Goal: Information Seeking & Learning: Learn about a topic

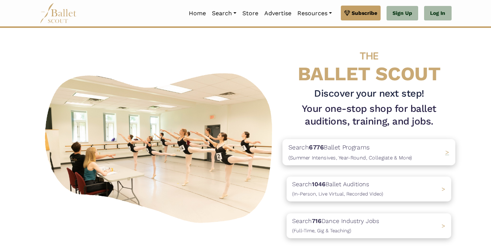
click at [361, 157] on span "(Summer Intensives, Year-Round, Collegiate & More)" at bounding box center [350, 158] width 124 height 6
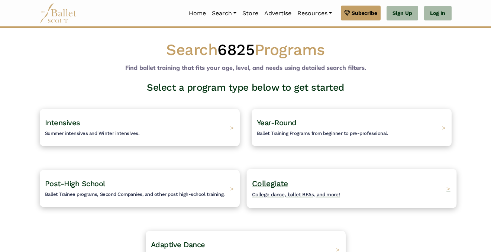
click at [280, 183] on span "Collegiate" at bounding box center [270, 183] width 36 height 9
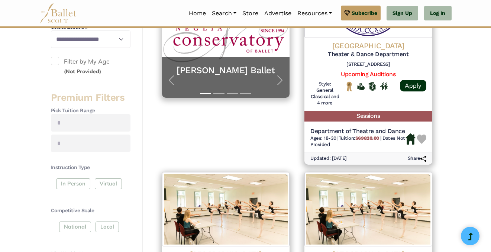
scroll to position [224, 0]
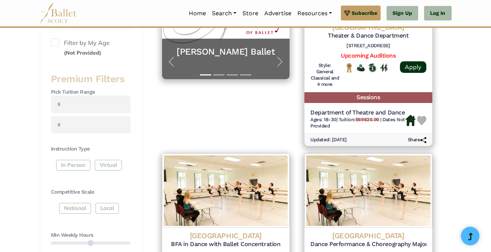
click at [66, 166] on div "In Person Virtual" at bounding box center [91, 166] width 80 height 13
click at [71, 165] on div "In Person Virtual" at bounding box center [91, 166] width 80 height 13
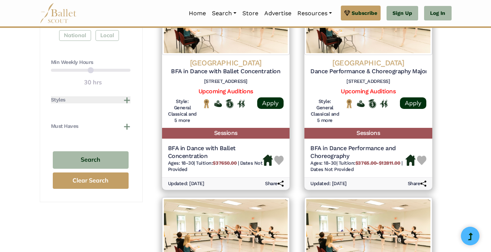
scroll to position [393, 0]
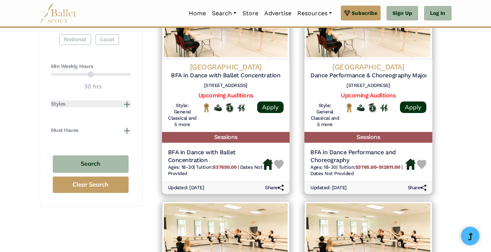
click at [129, 104] on button "Styles" at bounding box center [91, 103] width 80 height 7
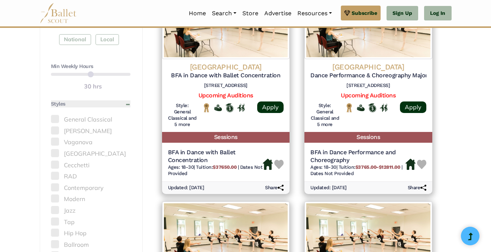
click at [129, 104] on button "Styles" at bounding box center [91, 103] width 80 height 7
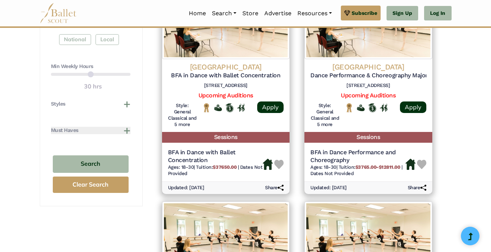
click at [125, 131] on button "Must Haves" at bounding box center [91, 130] width 80 height 7
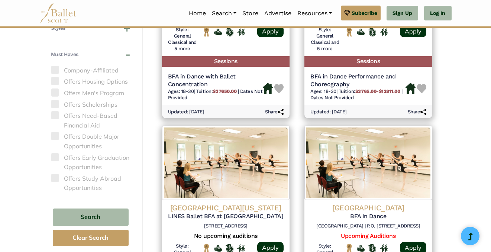
scroll to position [469, 0]
click at [55, 136] on span at bounding box center [55, 136] width 8 height 8
click at [55, 135] on span at bounding box center [55, 136] width 8 height 8
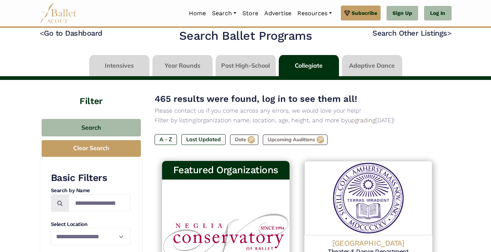
scroll to position [0, 0]
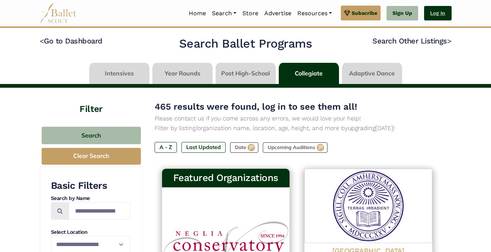
click at [442, 10] on link "Log In" at bounding box center [437, 13] width 27 height 15
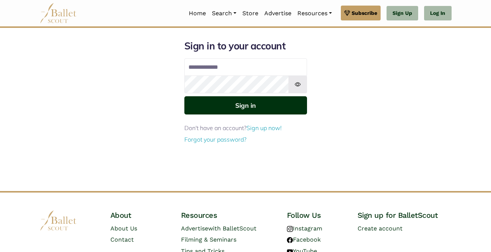
type input "**********"
click at [257, 110] on button "Sign in" at bounding box center [245, 105] width 123 height 18
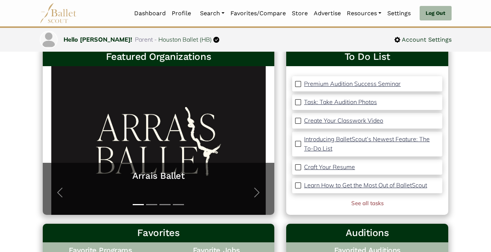
scroll to position [1, 0]
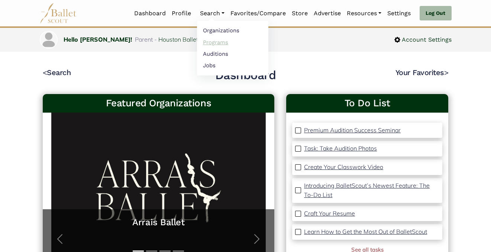
click at [215, 44] on link "Programs" at bounding box center [232, 42] width 71 height 12
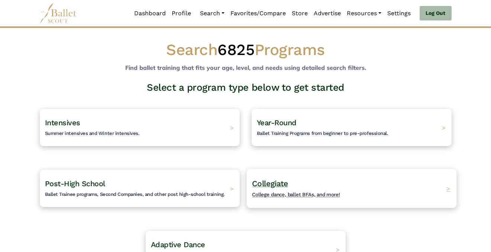
click at [292, 178] on div "Collegiate College dance, ballet BFAs, and more! >" at bounding box center [351, 188] width 210 height 39
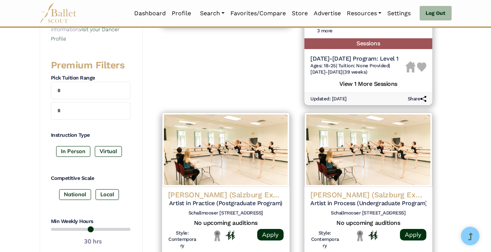
scroll to position [390, 0]
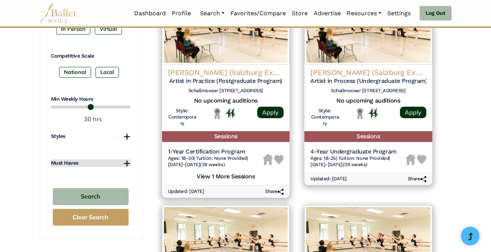
click at [127, 162] on button "Must Haves" at bounding box center [91, 162] width 80 height 7
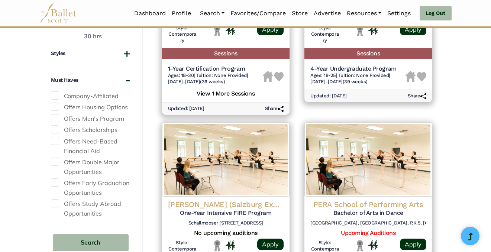
scroll to position [477, 0]
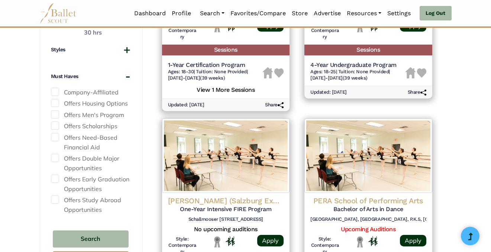
click at [52, 158] on span at bounding box center [55, 158] width 8 height 8
click at [53, 139] on span at bounding box center [55, 137] width 8 height 8
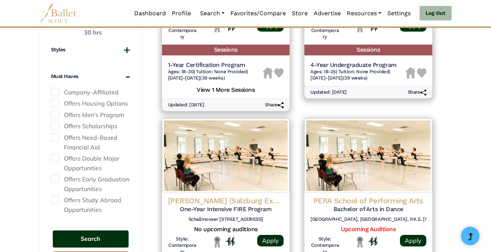
click at [90, 236] on button "Search" at bounding box center [91, 238] width 76 height 17
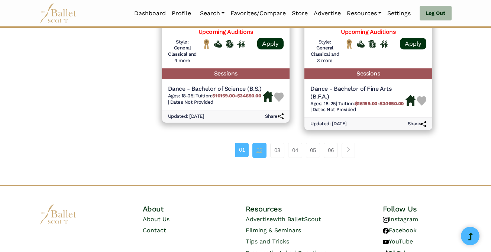
scroll to position [1078, 0]
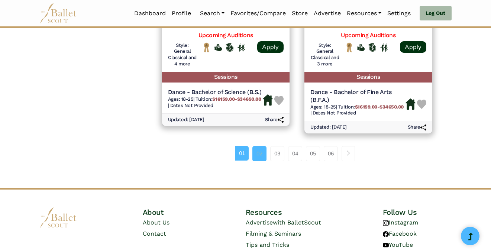
click at [258, 161] on link "02" at bounding box center [259, 153] width 14 height 15
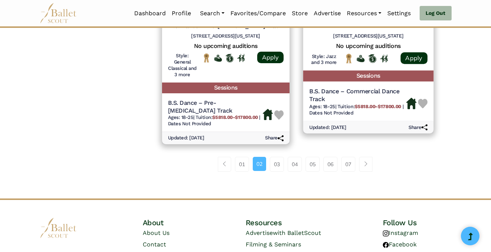
scroll to position [1118, 0]
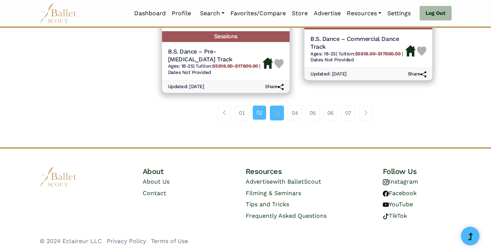
click at [278, 115] on link "03" at bounding box center [277, 113] width 14 height 15
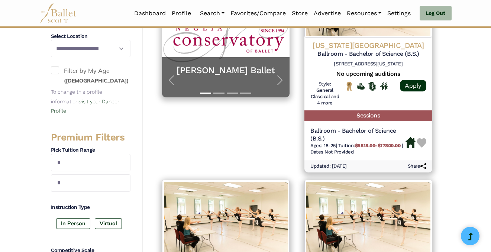
scroll to position [294, 0]
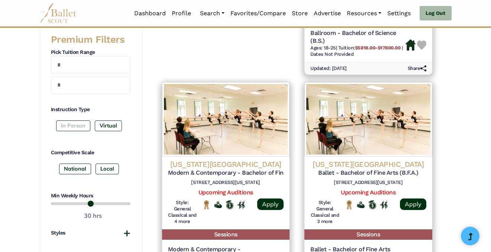
click at [72, 126] on label "In Person" at bounding box center [73, 125] width 34 height 10
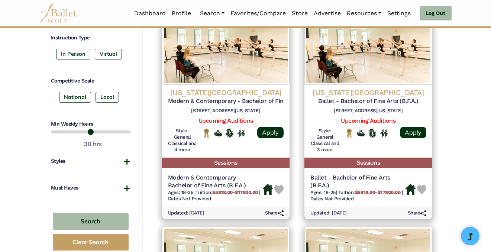
scroll to position [401, 0]
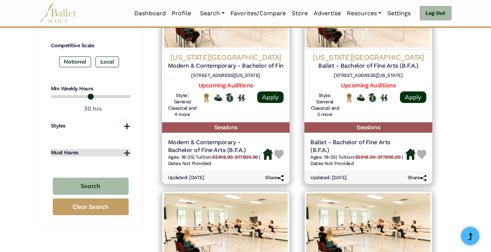
click at [125, 151] on button "Must Haves" at bounding box center [91, 152] width 80 height 7
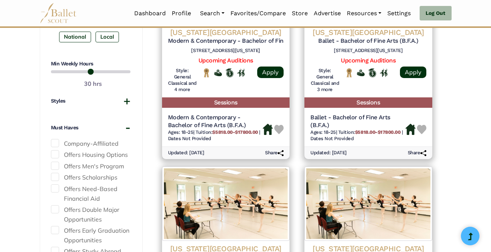
scroll to position [414, 0]
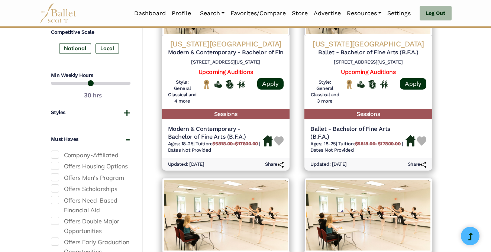
click at [55, 162] on span at bounding box center [55, 166] width 8 height 8
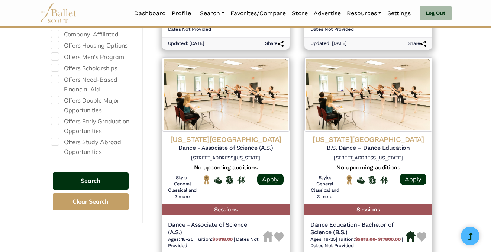
click at [81, 182] on button "Search" at bounding box center [91, 180] width 76 height 17
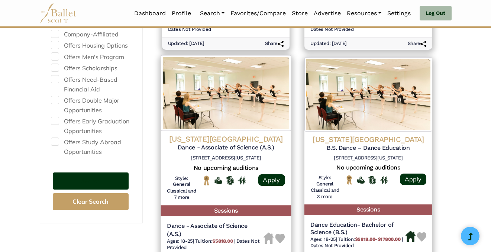
scroll to position [443, 0]
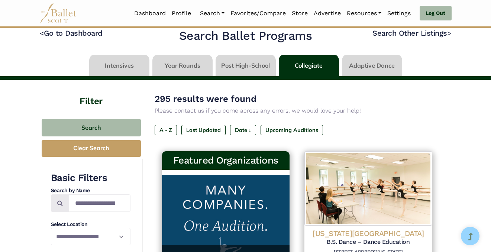
scroll to position [8, 0]
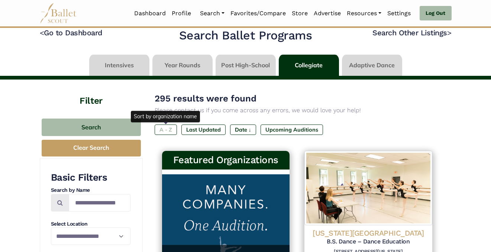
click at [167, 129] on label "A - Z" at bounding box center [166, 130] width 22 height 10
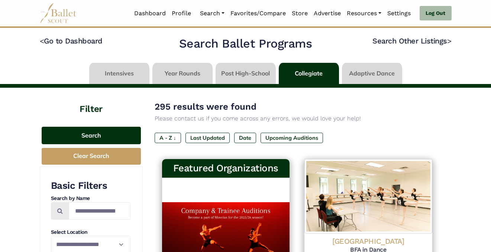
click at [93, 138] on button "Search" at bounding box center [91, 135] width 99 height 17
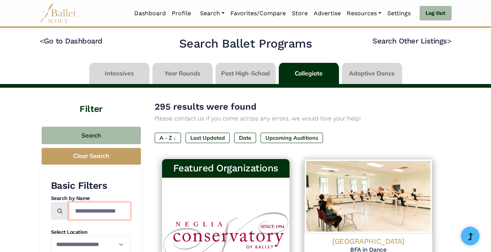
click at [103, 209] on input "Search by names..." at bounding box center [100, 210] width 62 height 17
type input "*******"
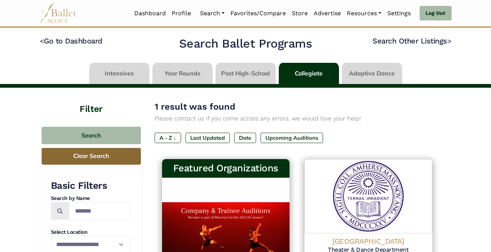
click at [86, 157] on button "Clear Search" at bounding box center [91, 156] width 99 height 17
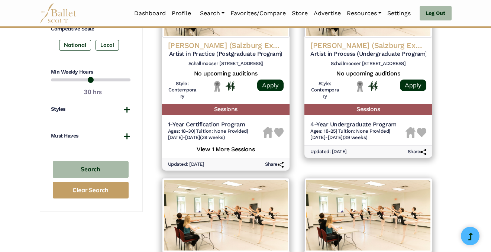
scroll to position [417, 0]
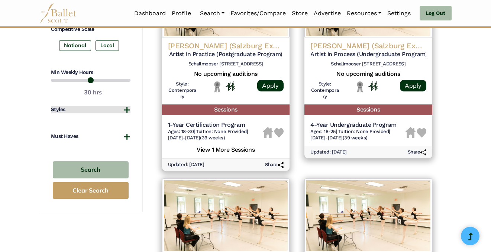
click at [127, 112] on button "Styles" at bounding box center [91, 109] width 80 height 7
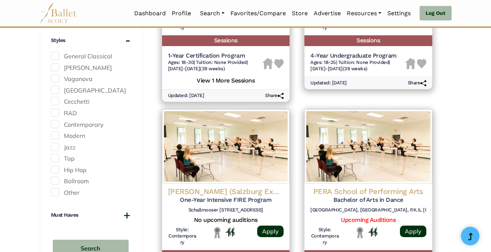
scroll to position [474, 0]
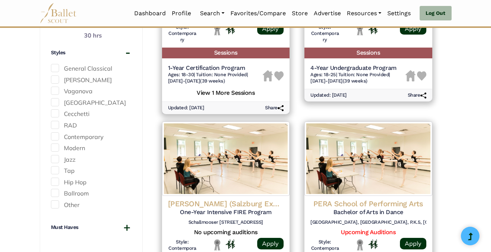
click at [57, 70] on span at bounding box center [55, 68] width 8 height 8
click at [58, 79] on span at bounding box center [55, 79] width 8 height 8
click at [55, 89] on span at bounding box center [55, 91] width 8 height 8
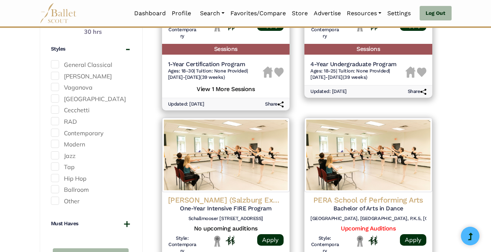
scroll to position [478, 0]
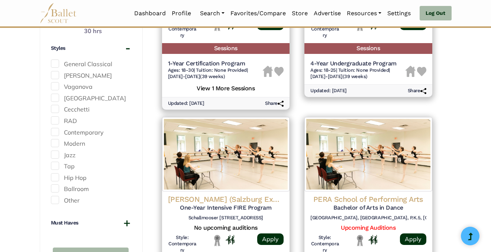
click at [52, 132] on span at bounding box center [55, 132] width 8 height 8
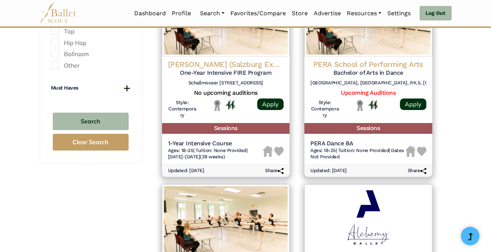
scroll to position [644, 0]
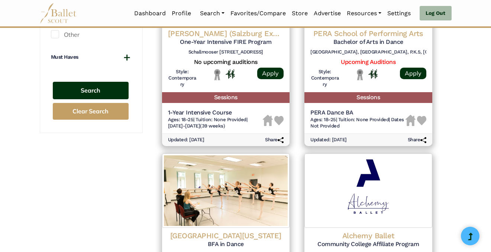
click at [85, 91] on button "Search" at bounding box center [91, 90] width 76 height 17
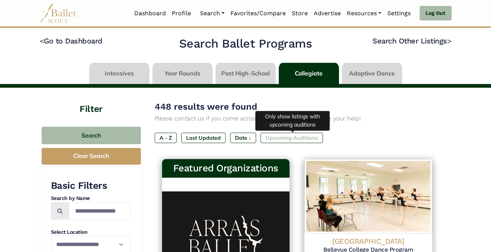
click at [292, 141] on label "Upcoming Auditions" at bounding box center [292, 138] width 62 height 10
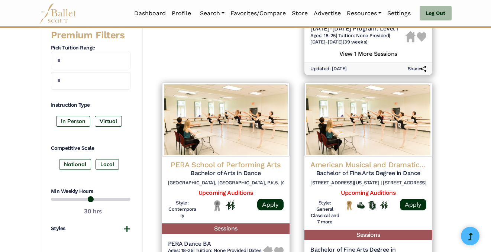
scroll to position [264, 0]
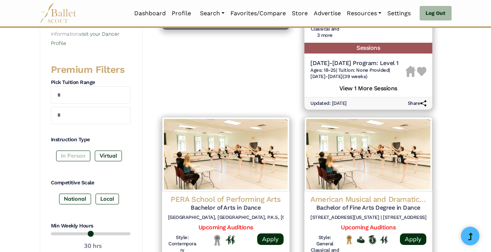
click at [77, 155] on label "In Person" at bounding box center [73, 156] width 34 height 10
click at [80, 197] on label "National" at bounding box center [75, 199] width 32 height 10
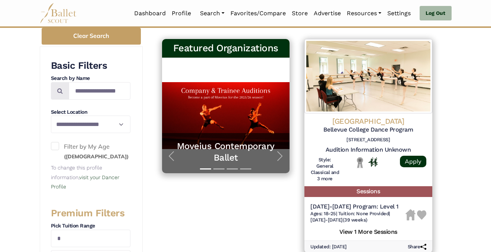
scroll to position [119, 0]
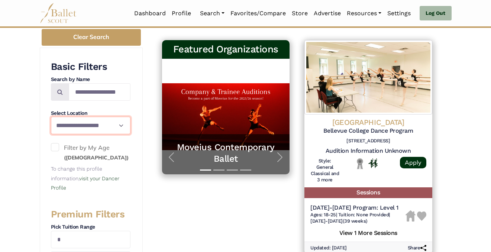
click at [100, 124] on select "**********" at bounding box center [91, 125] width 80 height 17
select select "**"
click at [51, 117] on select "**********" at bounding box center [91, 125] width 80 height 17
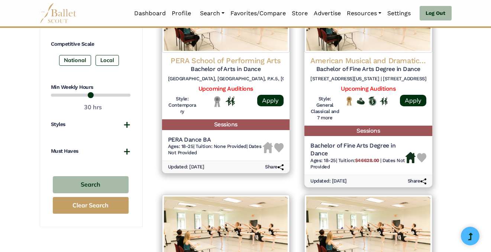
scroll to position [411, 0]
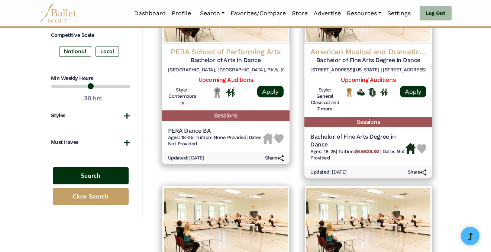
click at [90, 174] on button "Search" at bounding box center [91, 175] width 76 height 17
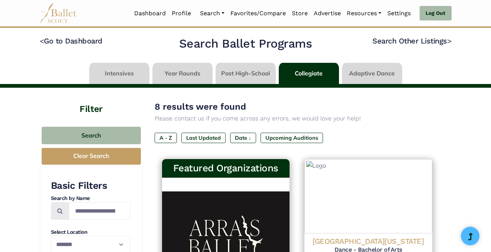
select select "**"
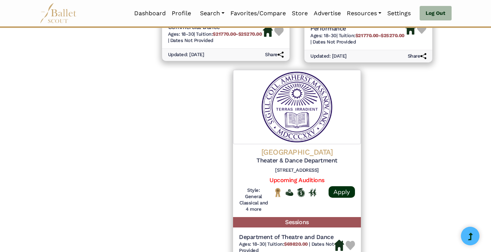
scroll to position [843, 0]
